Goal: Obtain resource: Obtain resource

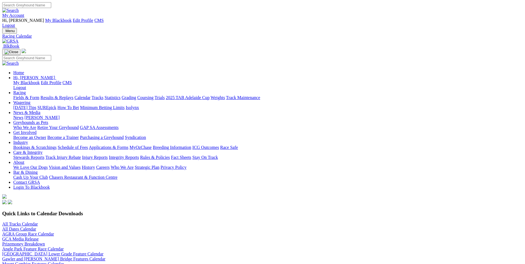
click at [19, 39] on img at bounding box center [10, 41] width 16 height 5
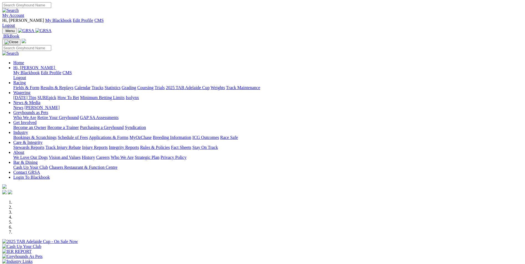
scroll to position [111, 0]
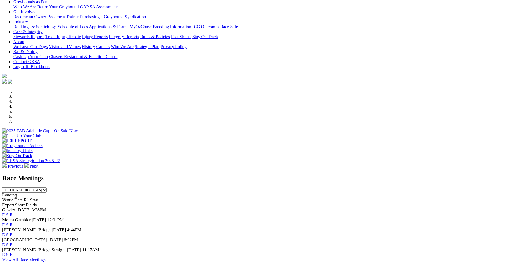
click at [5, 213] on link "E" at bounding box center [3, 215] width 3 height 5
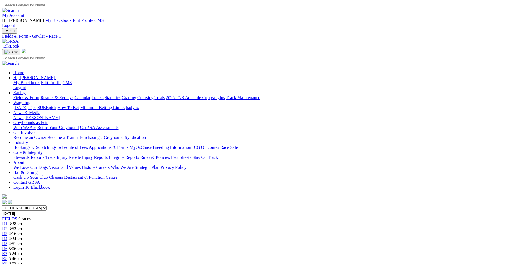
click at [19, 39] on img at bounding box center [10, 41] width 16 height 5
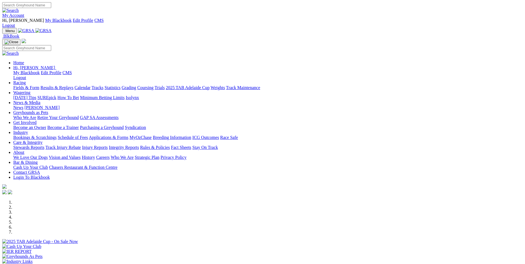
scroll to position [138, 0]
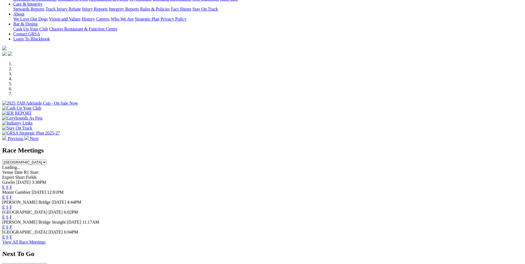
click at [5, 195] on link "E" at bounding box center [3, 197] width 3 height 5
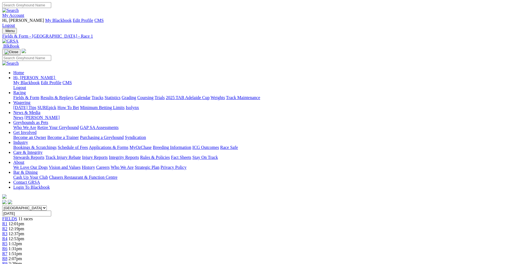
click at [101, 28] on div "Menu Fields & Form - Mount Gambier - Race 1 BlkBook Home Hi, Martyn My Blackboo…" at bounding box center [262, 116] width 521 height 177
click at [19, 39] on img at bounding box center [10, 41] width 16 height 5
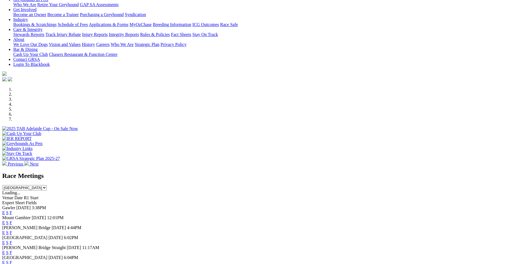
scroll to position [111, 0]
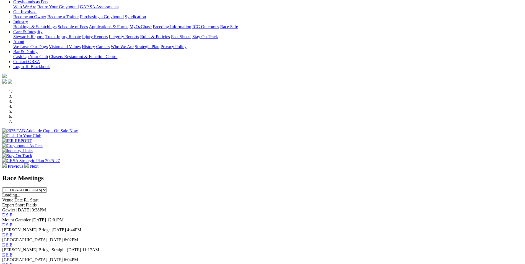
click at [5, 233] on link "E" at bounding box center [3, 235] width 3 height 5
